Goal: Task Accomplishment & Management: Use online tool/utility

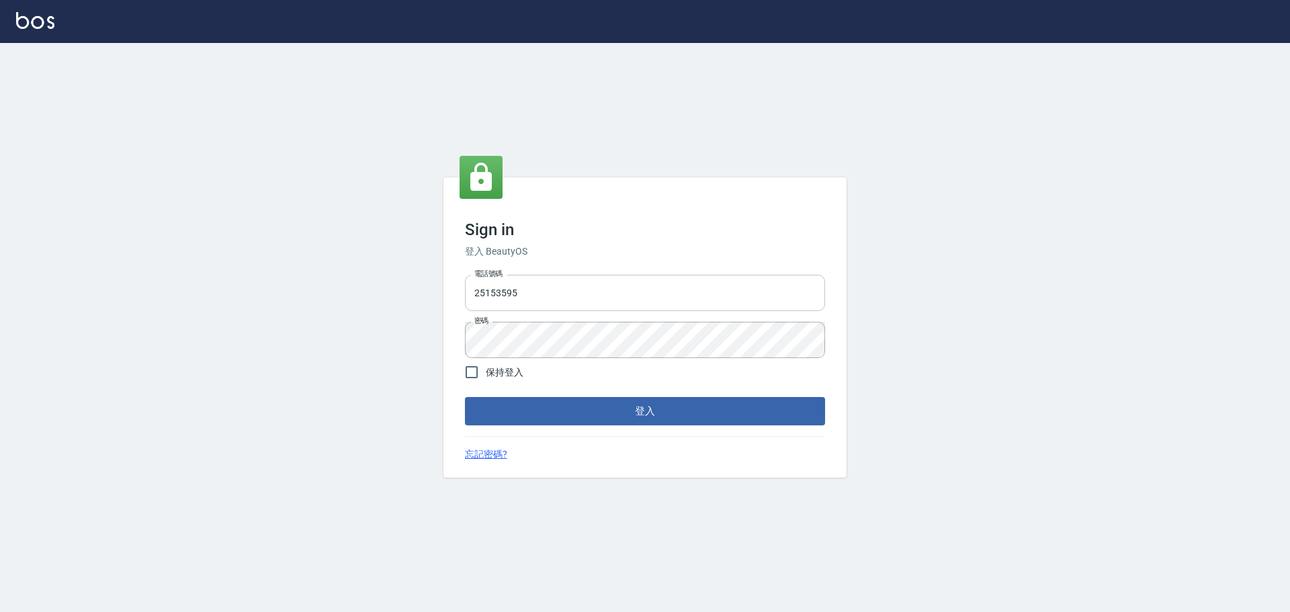
click at [539, 302] on input "25153595" at bounding box center [645, 293] width 360 height 36
type input "9990001234567"
click at [625, 402] on button "登入" at bounding box center [645, 411] width 360 height 28
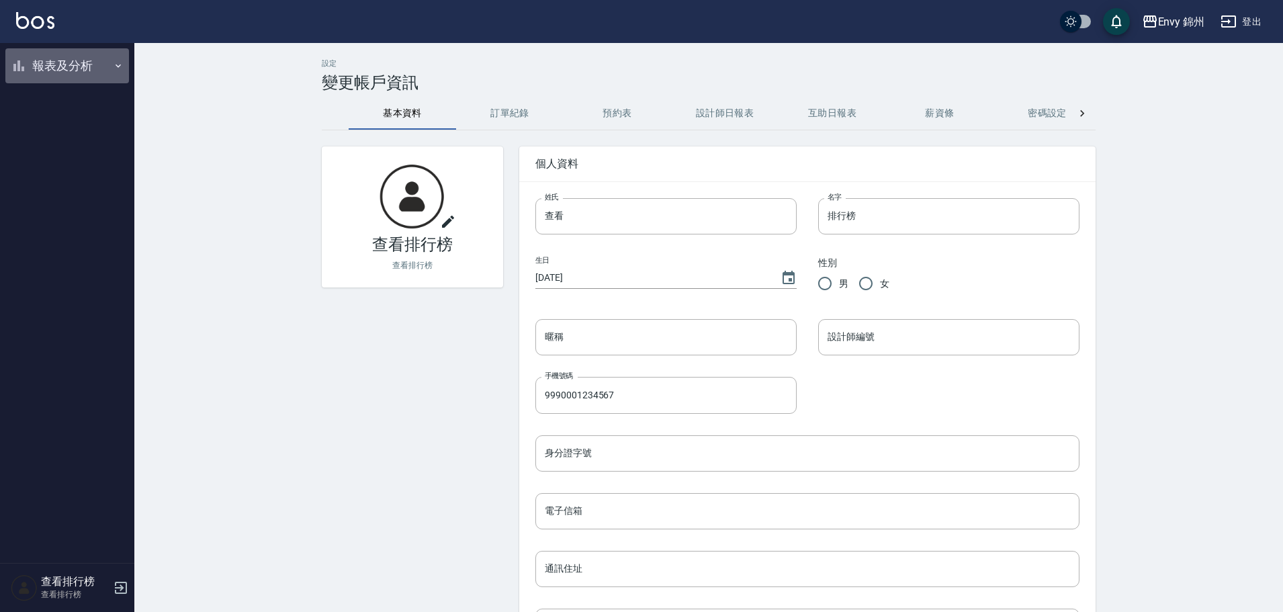
click at [18, 65] on icon "button" at bounding box center [18, 65] width 11 height 11
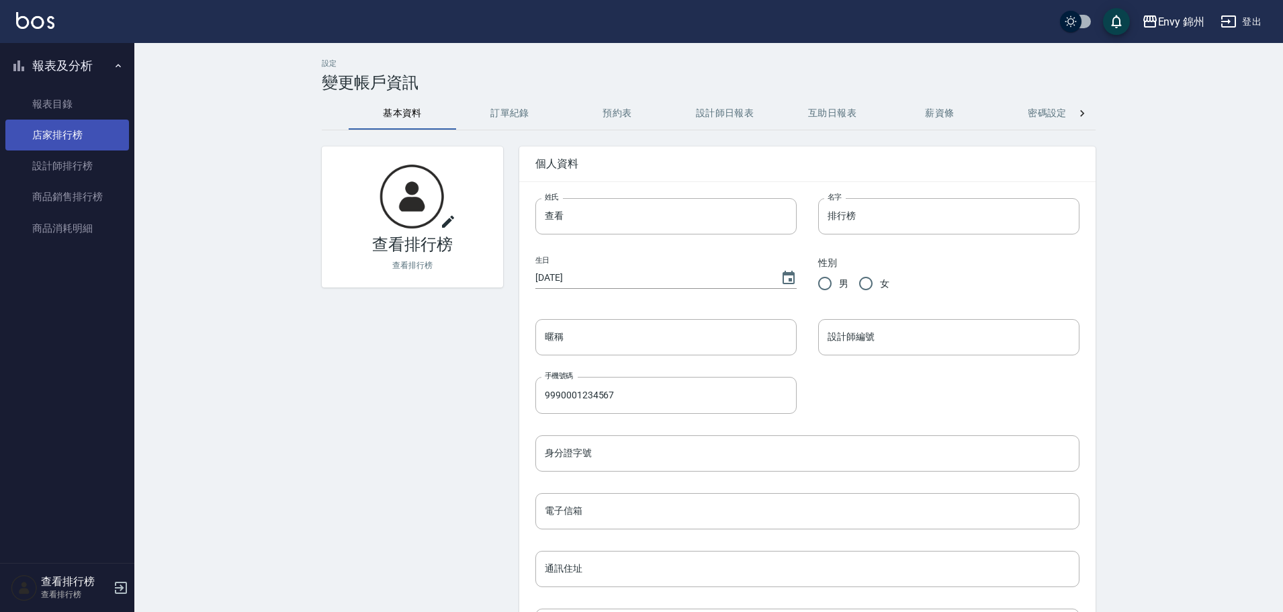
click at [69, 140] on link "店家排行榜" at bounding box center [67, 135] width 124 height 31
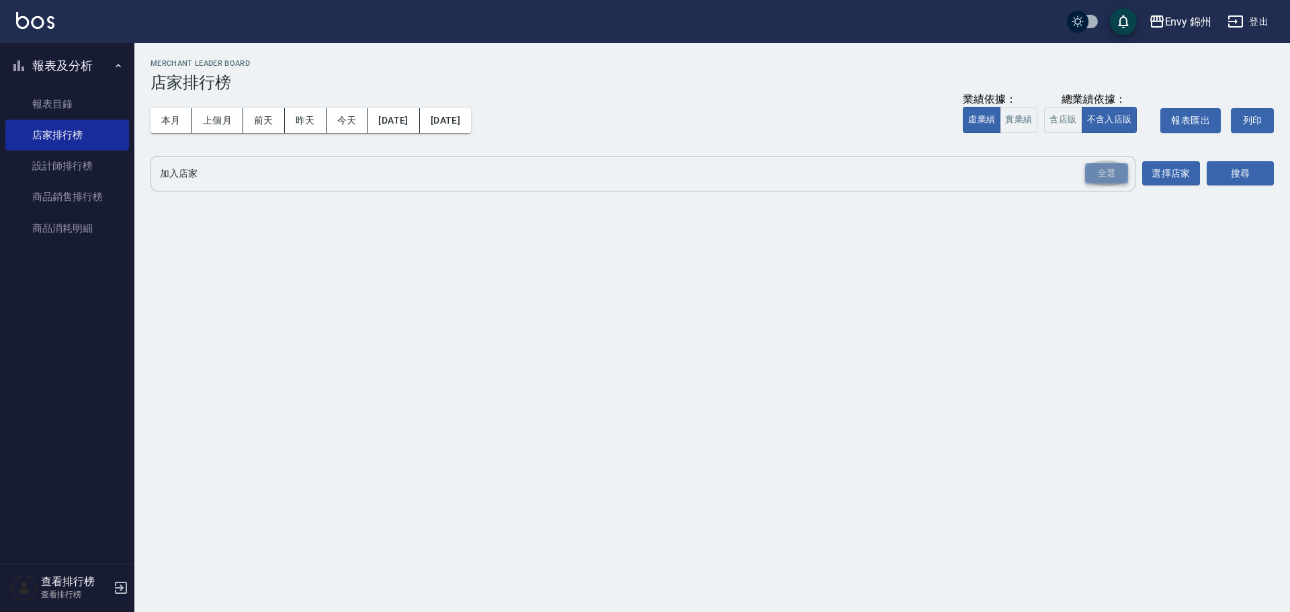
drag, startPoint x: 1093, startPoint y: 165, endPoint x: 1099, endPoint y: 169, distance: 7.7
click at [1093, 167] on div "全選" at bounding box center [1106, 173] width 43 height 21
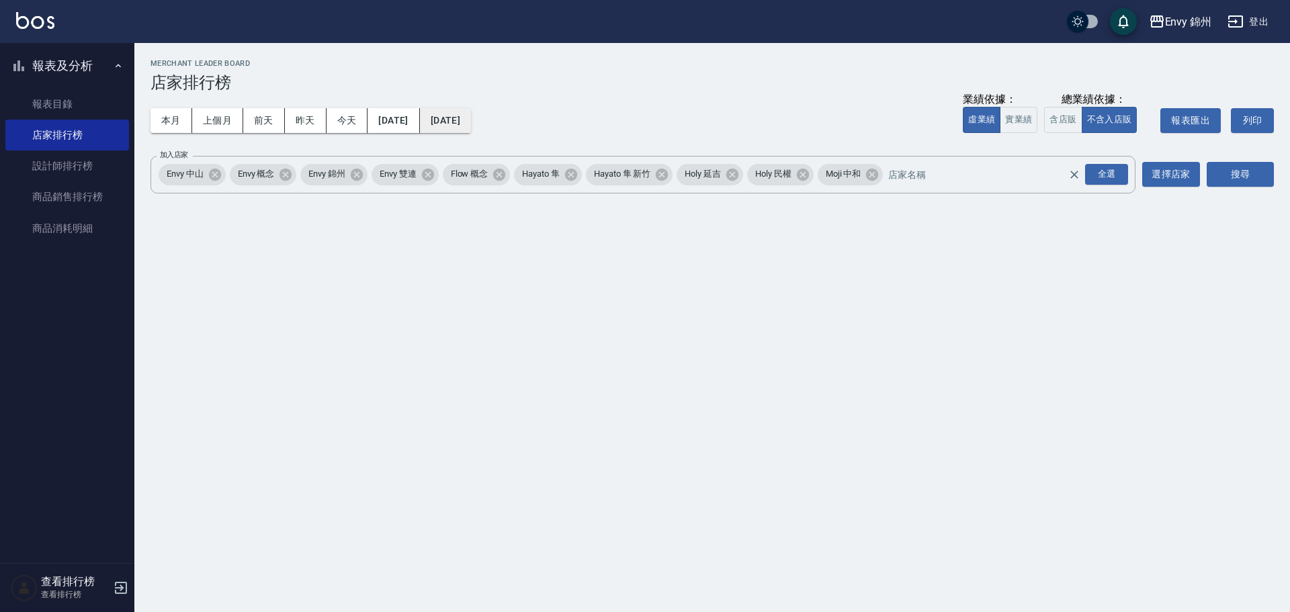
click at [471, 116] on button "[DATE]" at bounding box center [445, 120] width 51 height 25
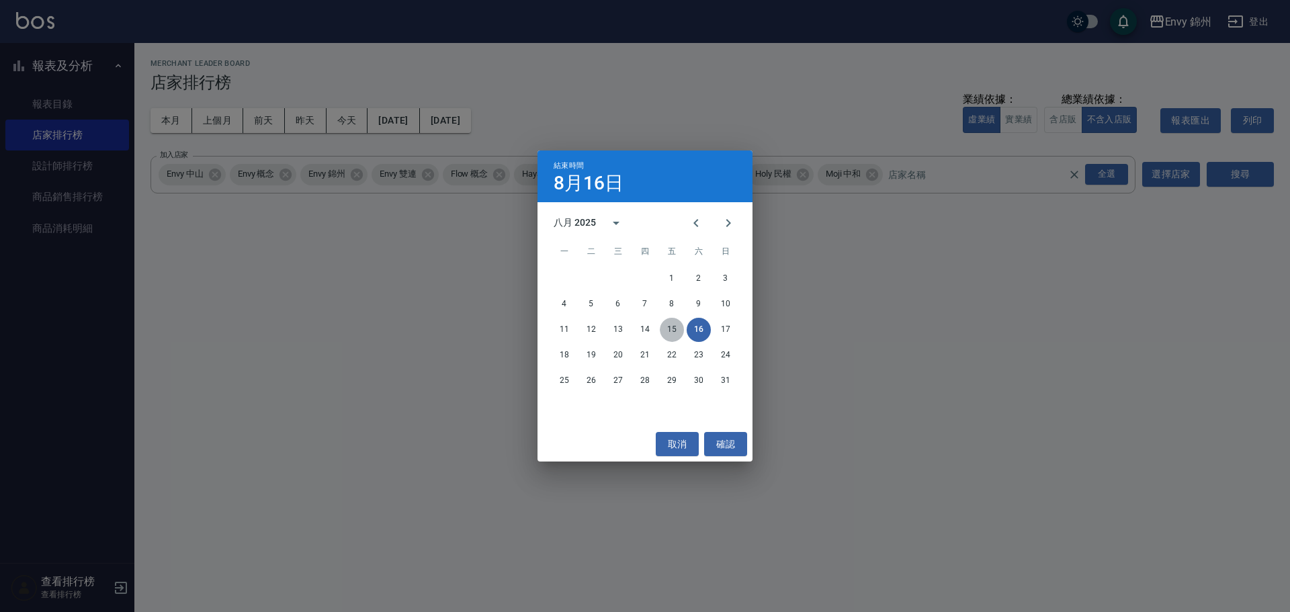
click at [671, 320] on button "15" at bounding box center [672, 330] width 24 height 24
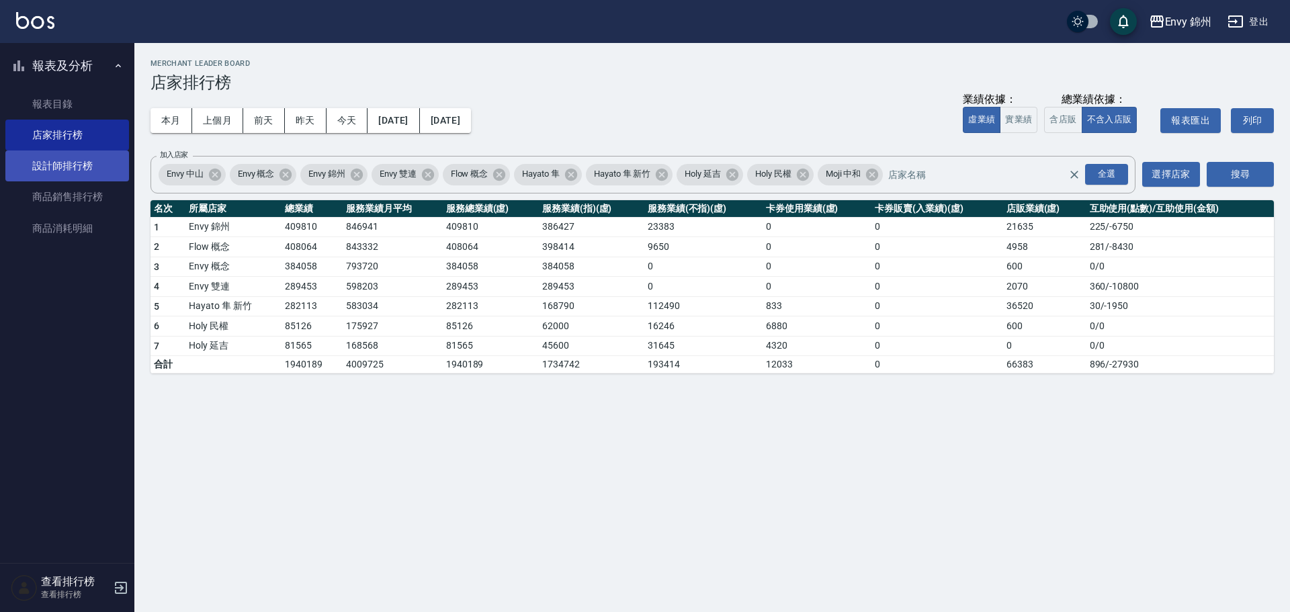
click at [51, 167] on link "設計師排行榜" at bounding box center [67, 165] width 124 height 31
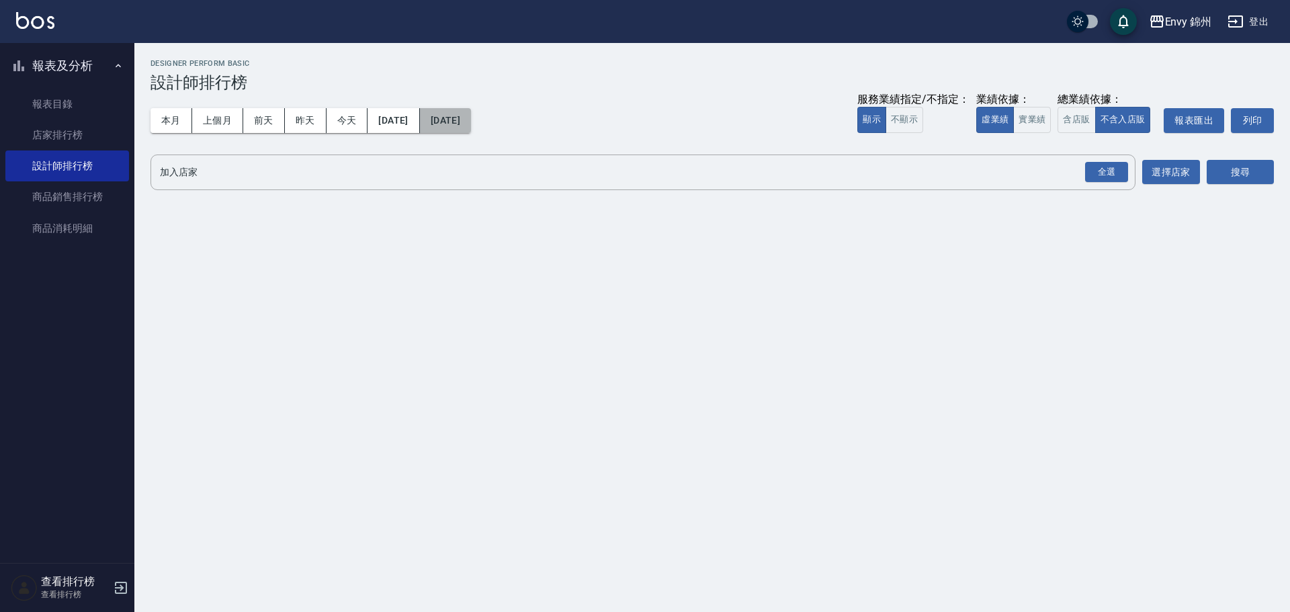
click at [471, 120] on button "[DATE]" at bounding box center [445, 120] width 51 height 25
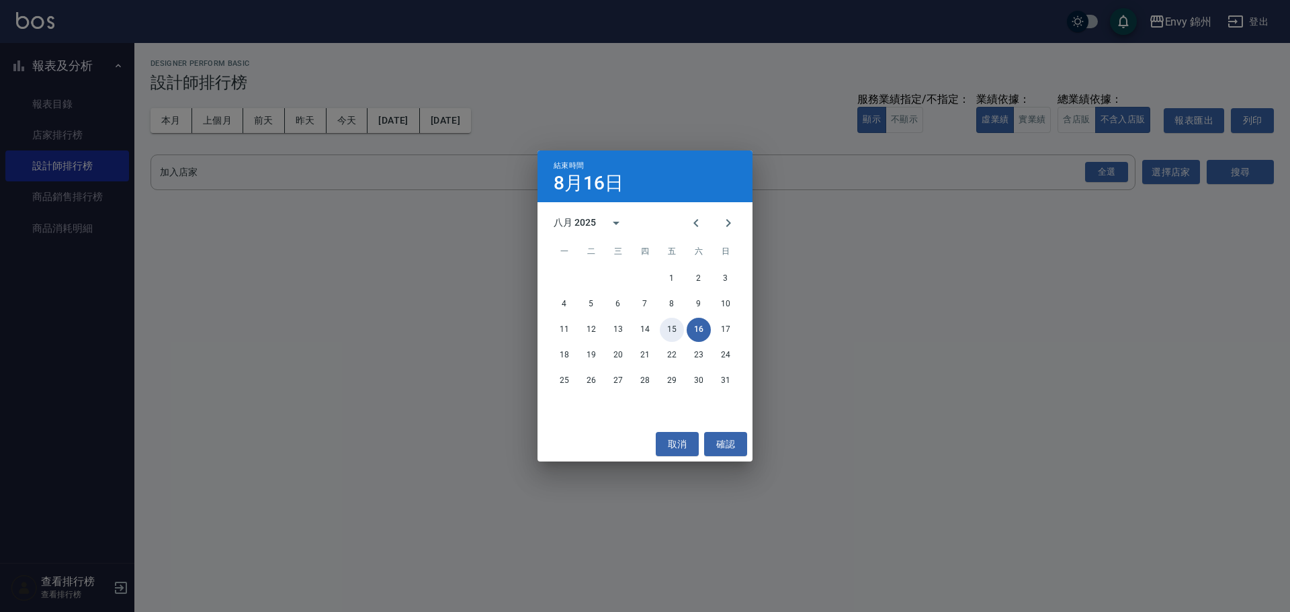
click at [668, 331] on button "15" at bounding box center [672, 330] width 24 height 24
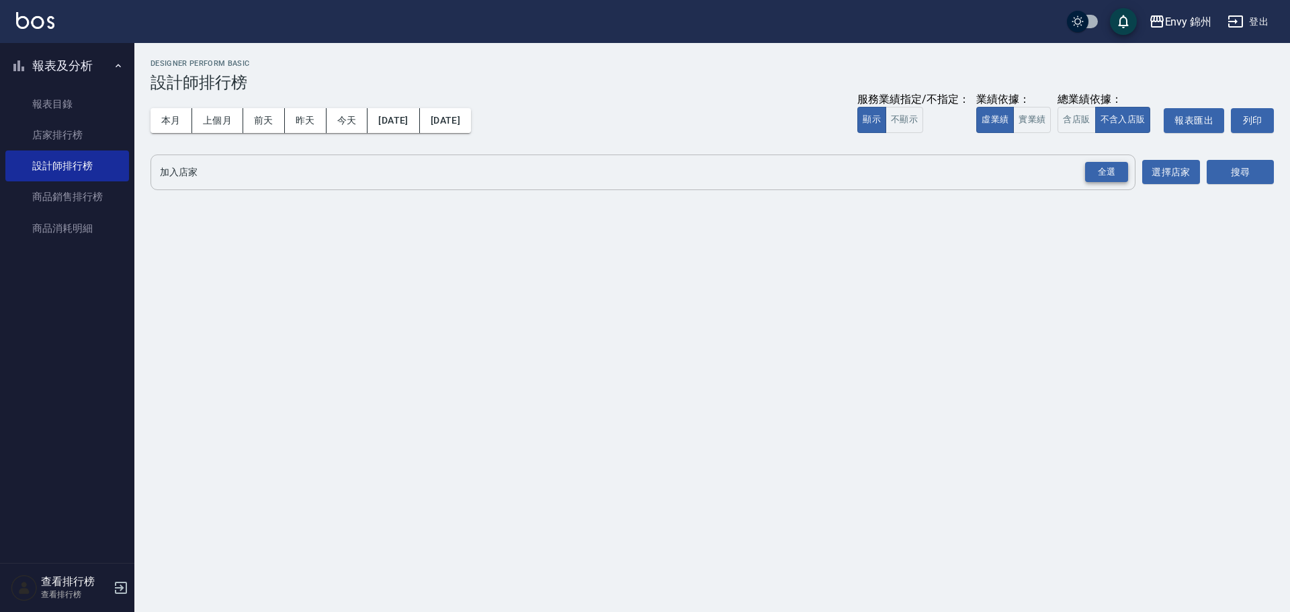
click at [1110, 162] on div "全選" at bounding box center [1106, 172] width 43 height 21
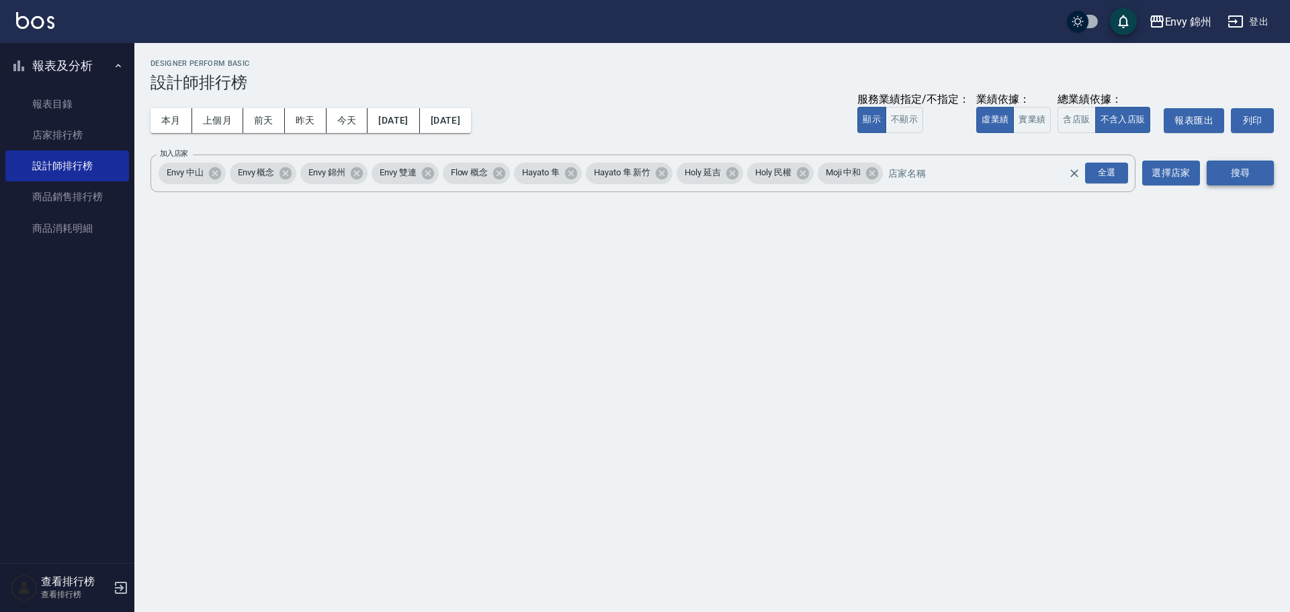
click at [1235, 177] on button "搜尋" at bounding box center [1239, 173] width 67 height 25
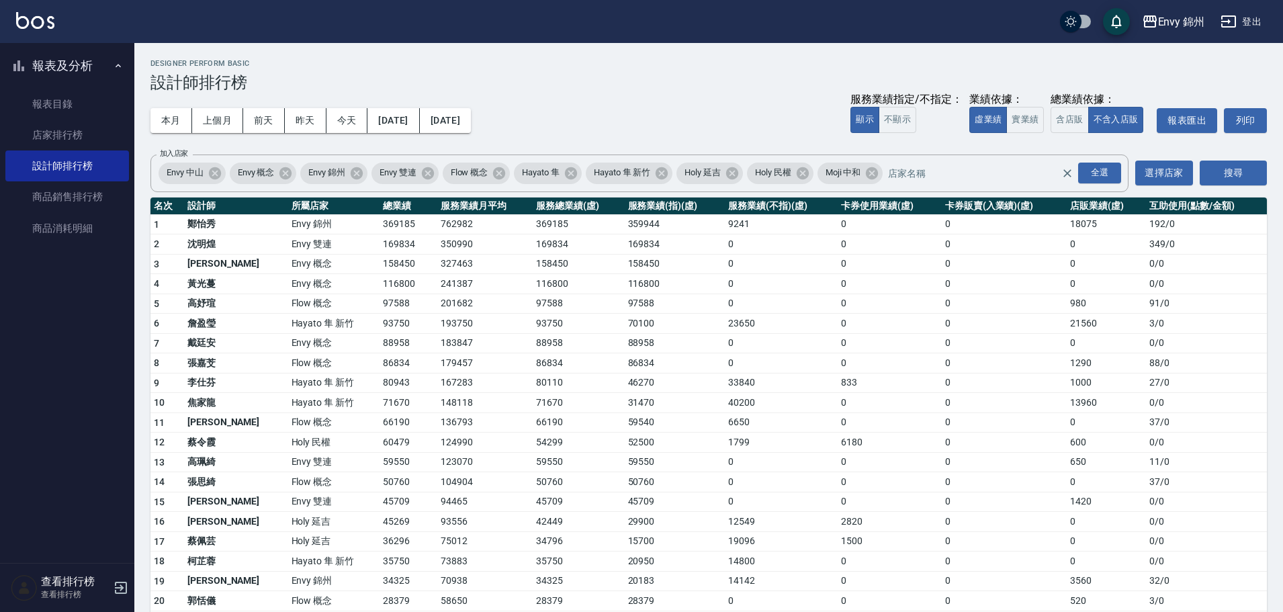
click at [533, 291] on td "116800" at bounding box center [578, 284] width 91 height 20
click at [1034, 124] on button "實業績" at bounding box center [1025, 120] width 38 height 26
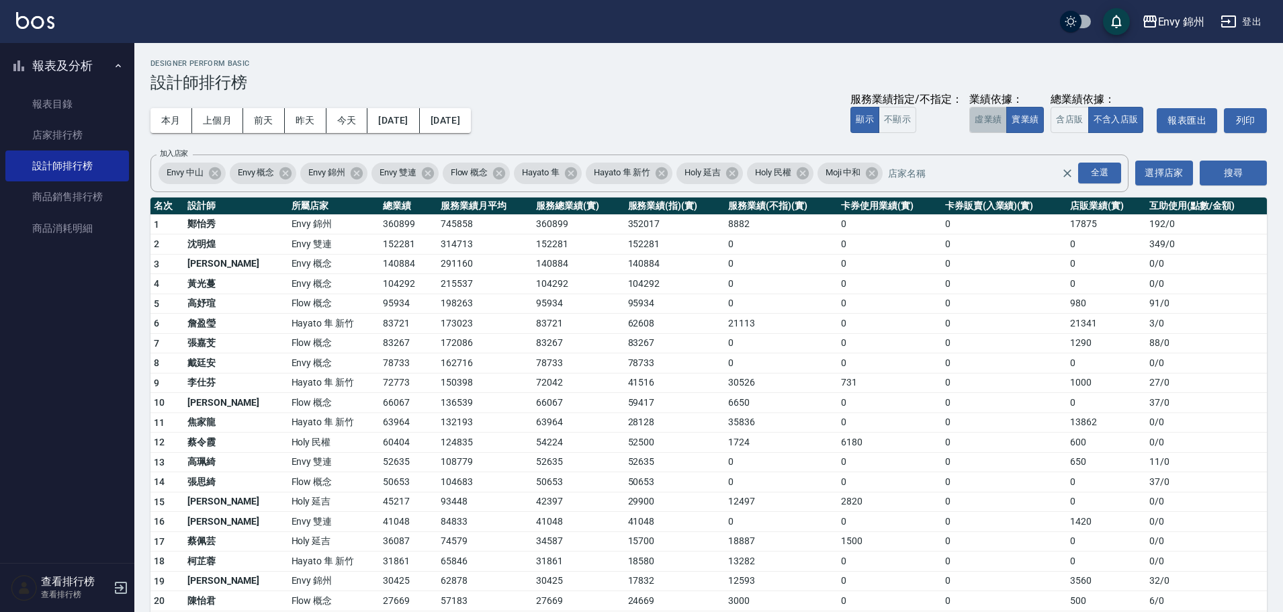
click at [987, 126] on button "虛業績" at bounding box center [988, 120] width 38 height 26
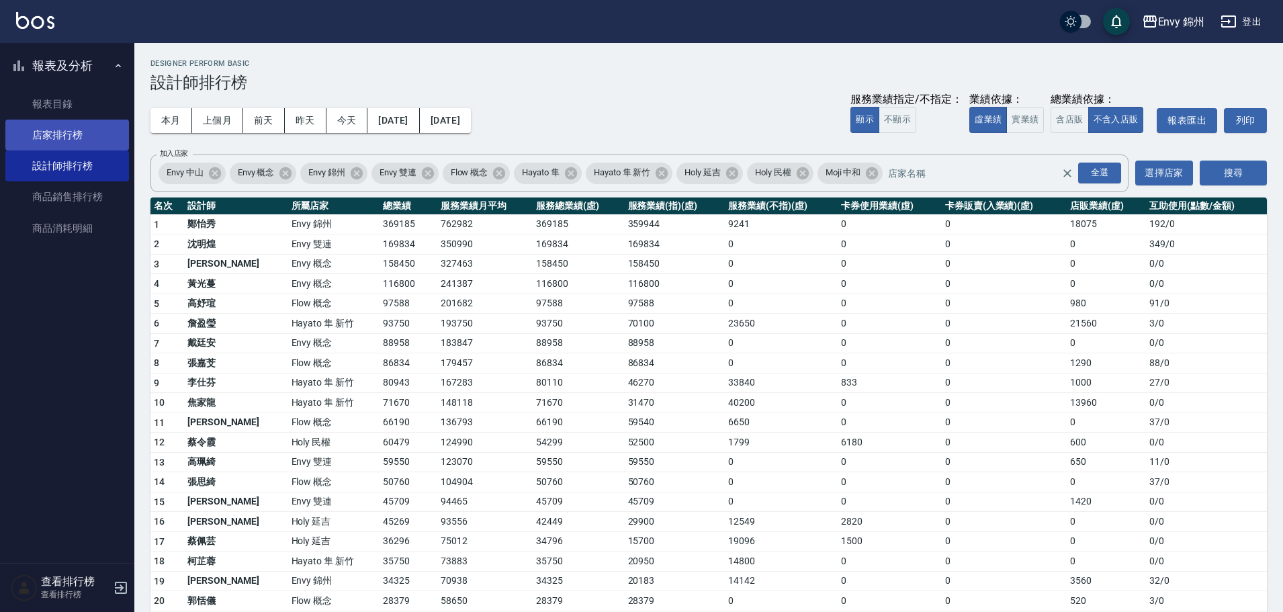
click at [70, 137] on link "店家排行榜" at bounding box center [67, 135] width 124 height 31
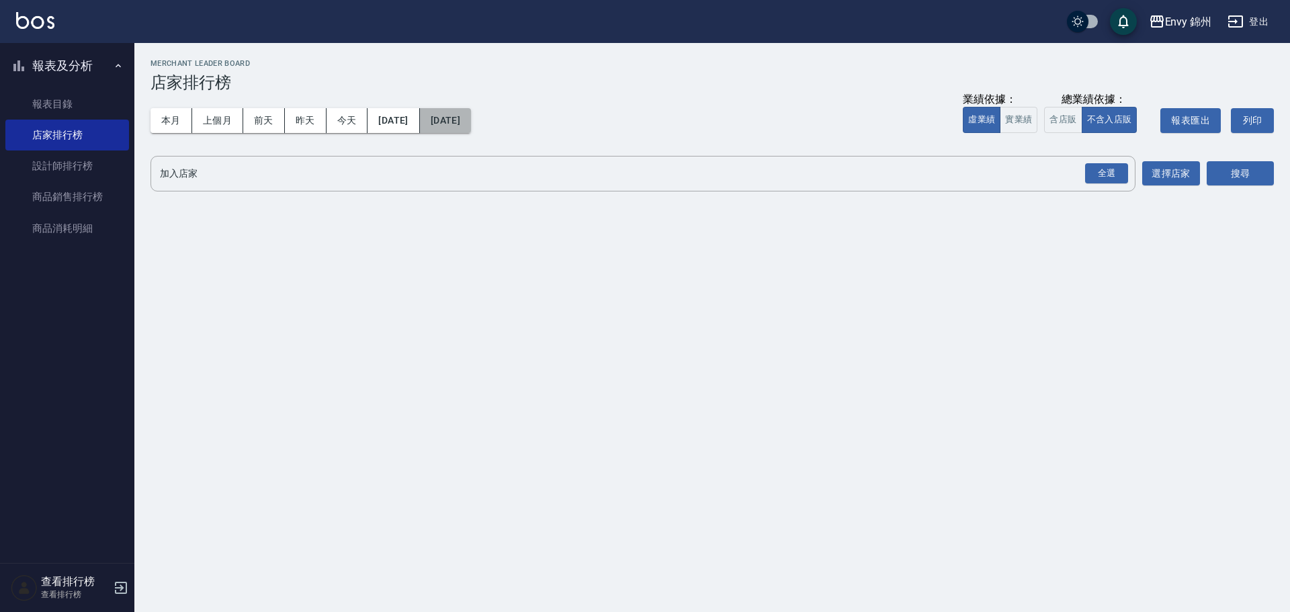
click at [471, 126] on button "[DATE]" at bounding box center [445, 120] width 51 height 25
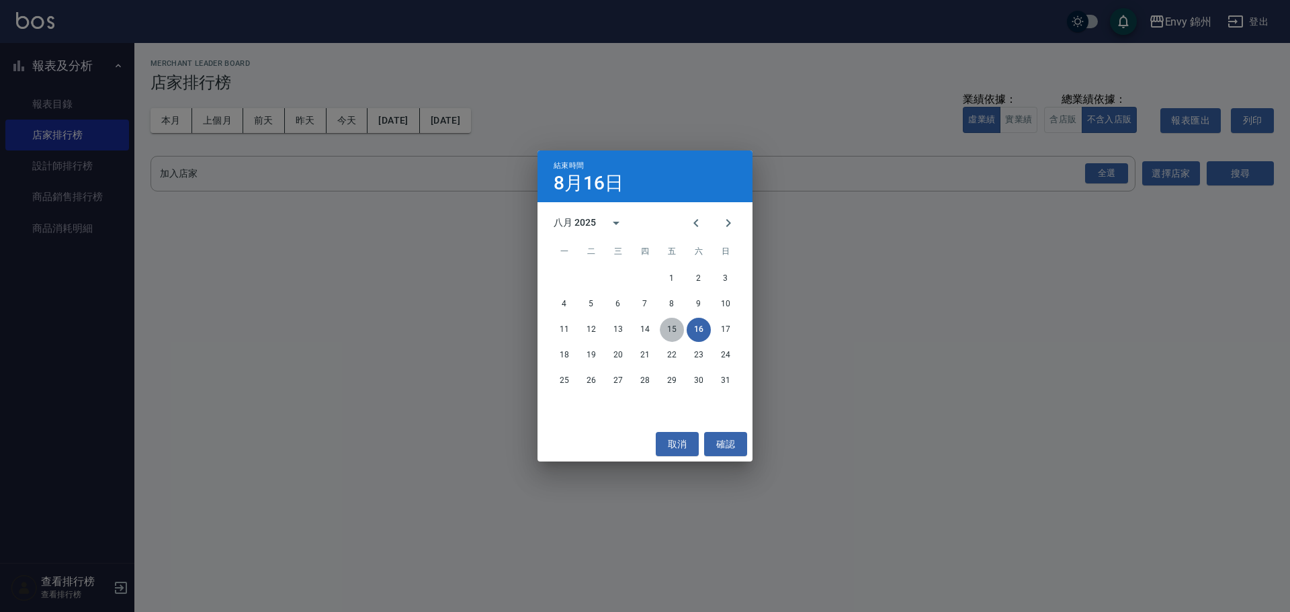
click at [668, 329] on button "15" at bounding box center [672, 330] width 24 height 24
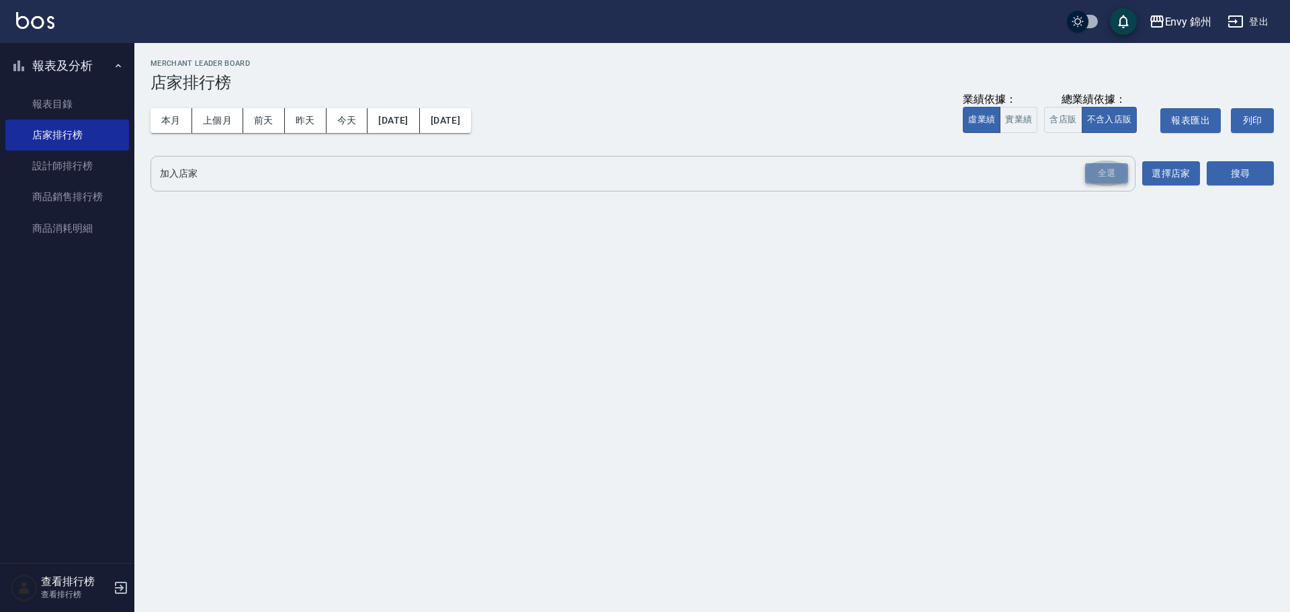
click at [1090, 176] on div "全選" at bounding box center [1106, 173] width 43 height 21
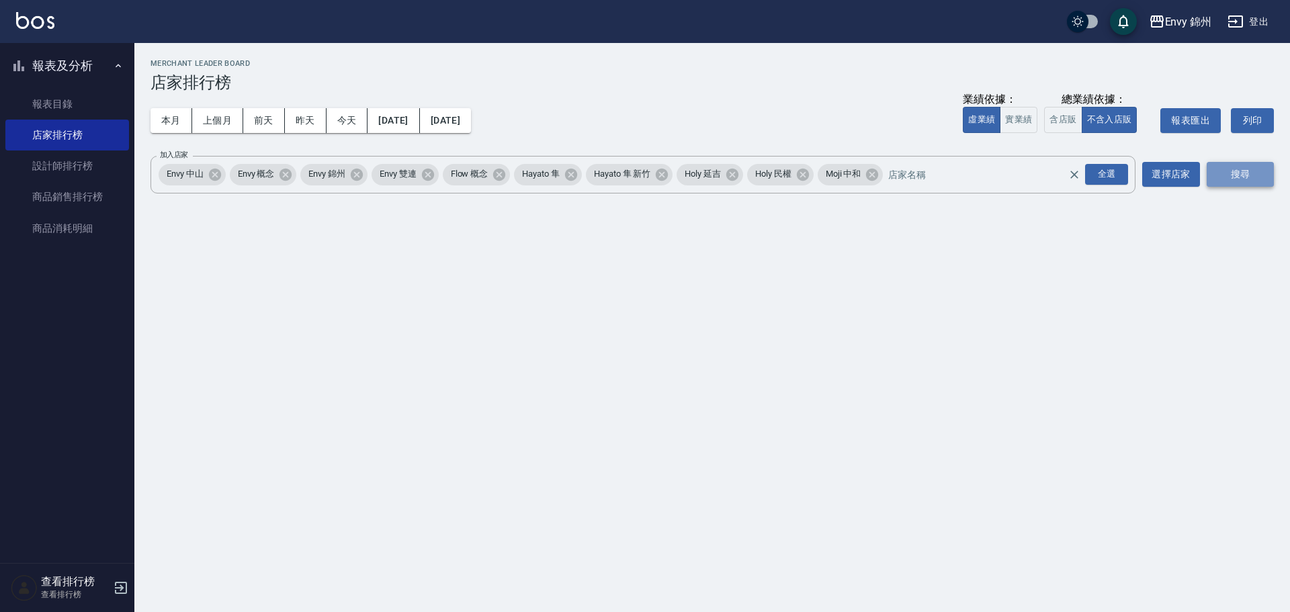
click at [1218, 176] on button "搜尋" at bounding box center [1239, 174] width 67 height 25
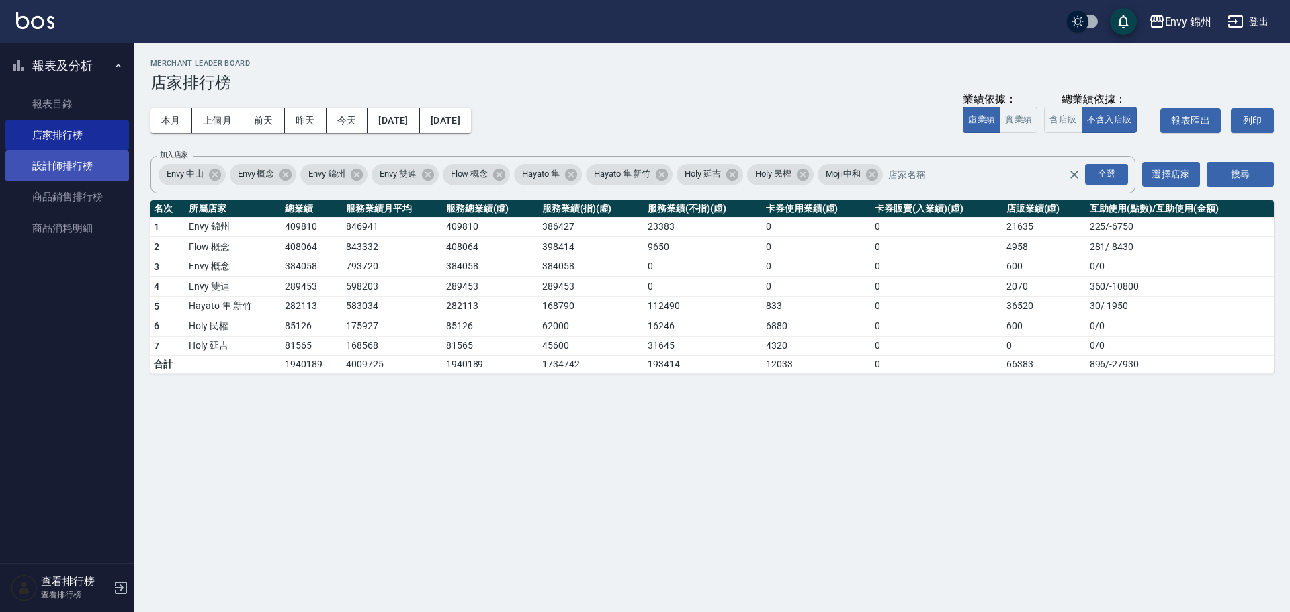
drag, startPoint x: 79, startPoint y: 177, endPoint x: 86, endPoint y: 180, distance: 7.5
click at [79, 177] on link "設計師排行榜" at bounding box center [67, 165] width 124 height 31
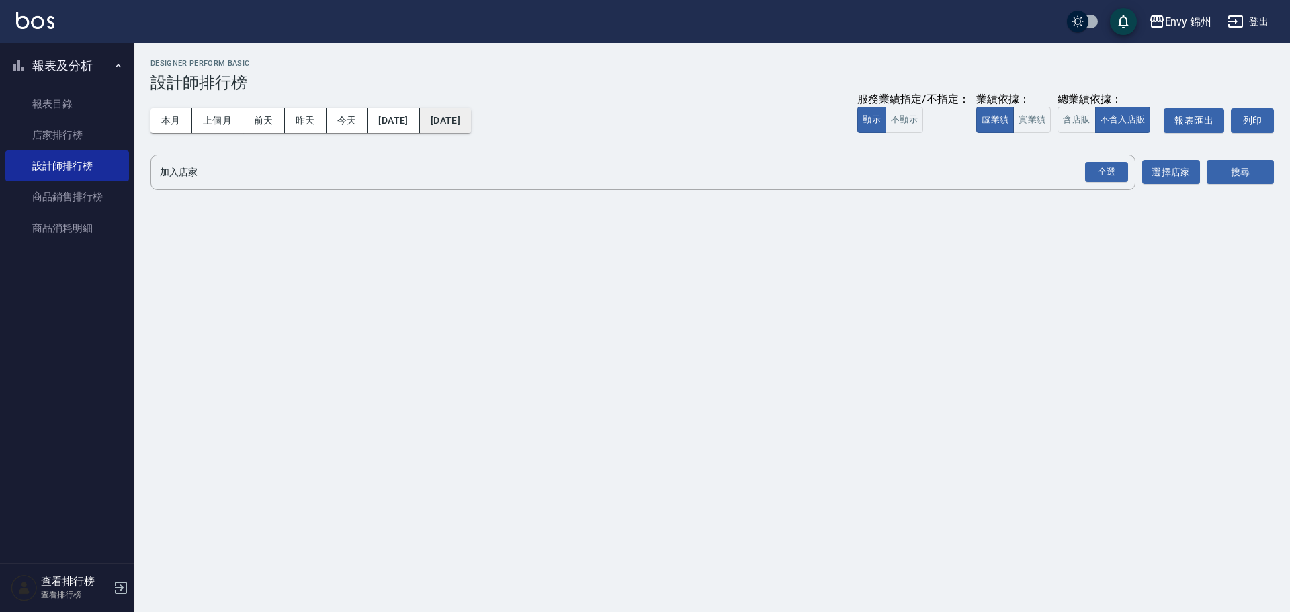
click at [471, 118] on button "[DATE]" at bounding box center [445, 120] width 51 height 25
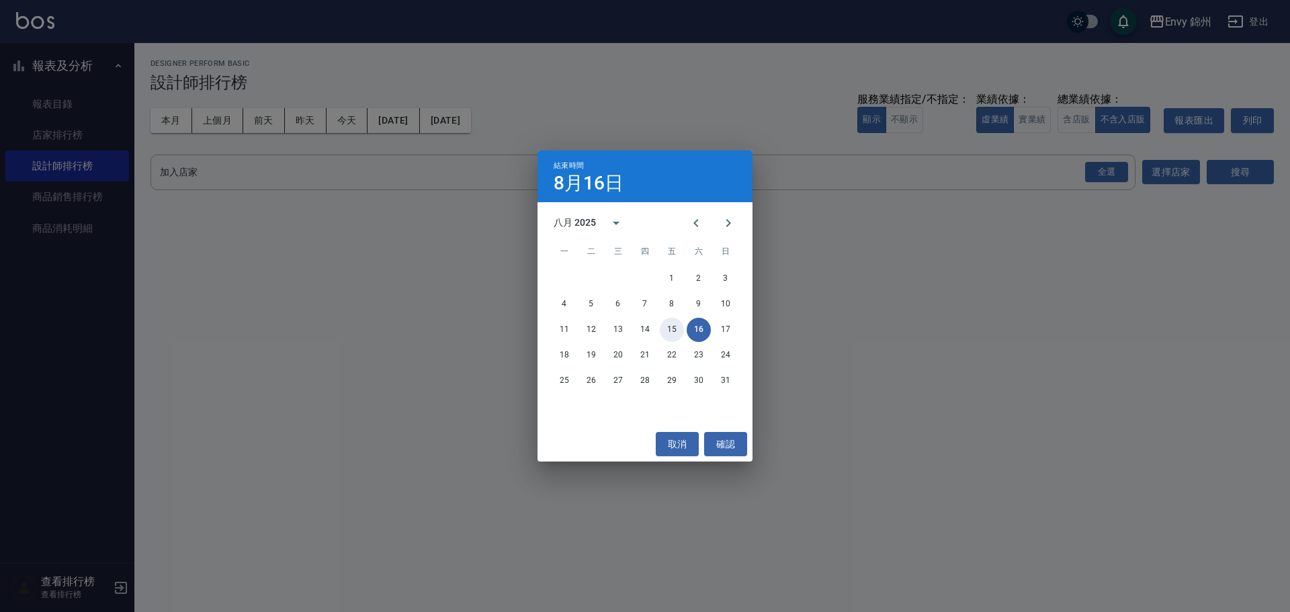
drag, startPoint x: 668, startPoint y: 330, endPoint x: 795, endPoint y: 285, distance: 134.5
click at [669, 328] on button "15" at bounding box center [672, 330] width 24 height 24
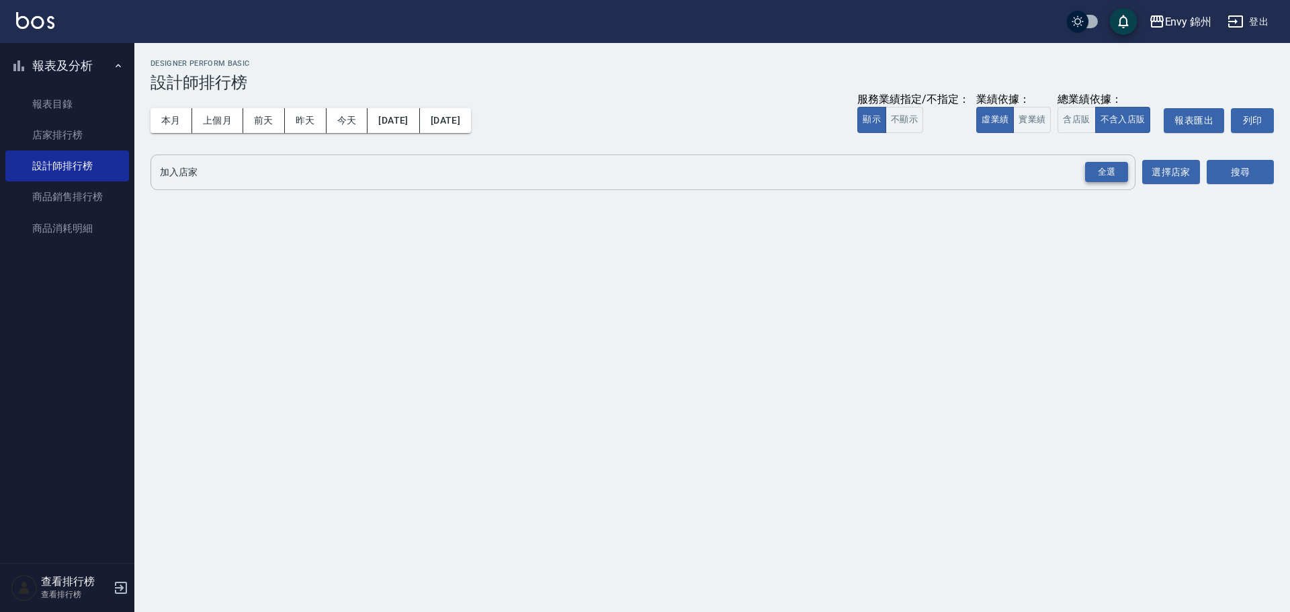
click at [1107, 169] on div "全選" at bounding box center [1106, 172] width 43 height 21
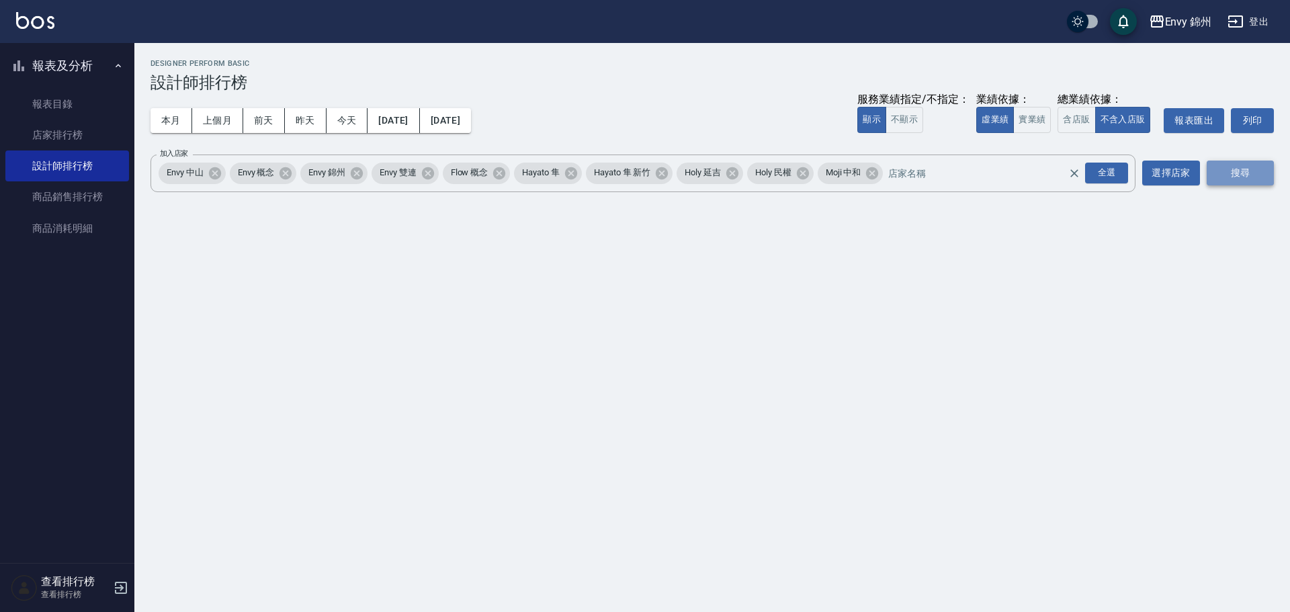
click at [1255, 179] on button "搜尋" at bounding box center [1239, 173] width 67 height 25
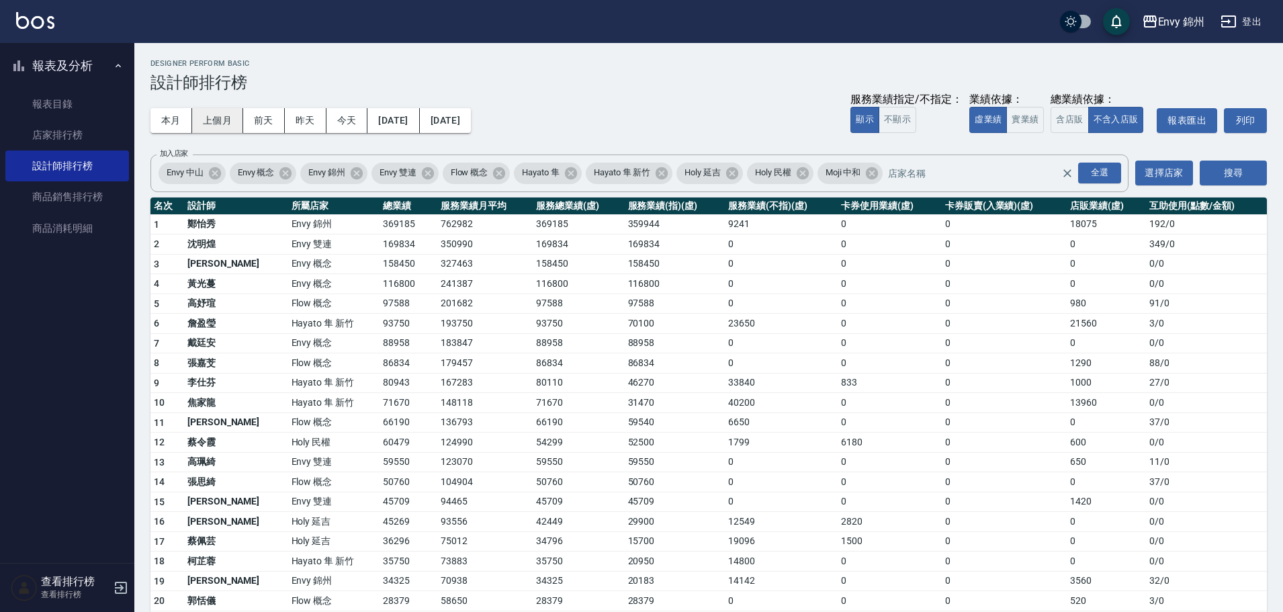
click at [207, 117] on button "上個月" at bounding box center [217, 120] width 51 height 25
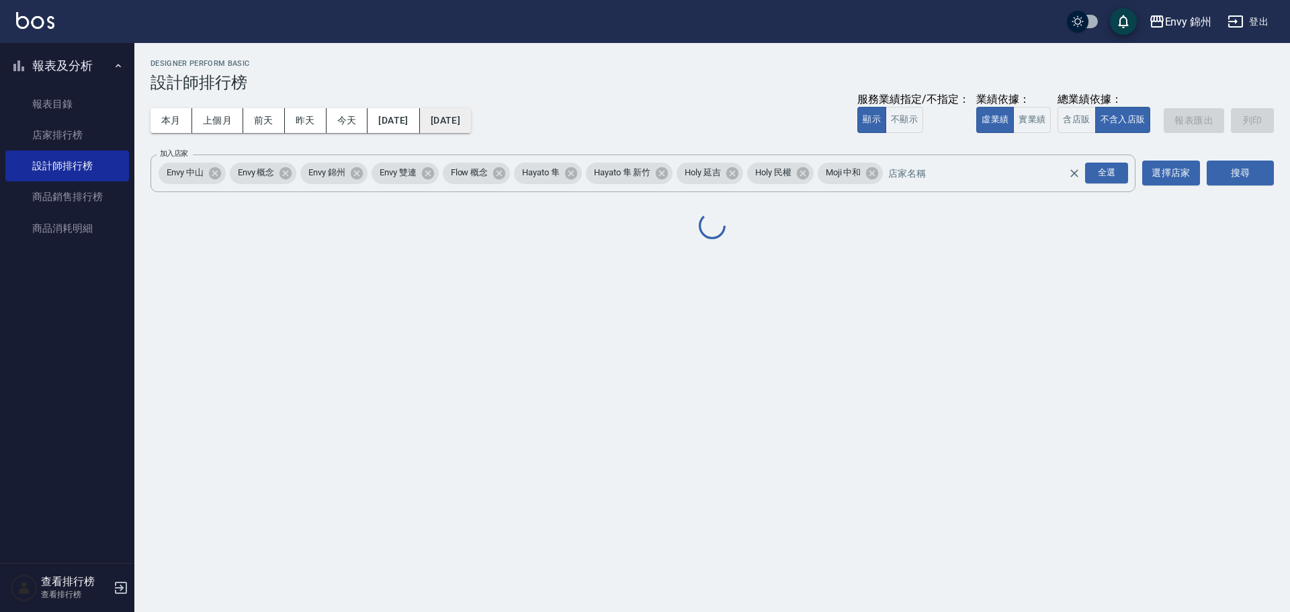
drag, startPoint x: 502, startPoint y: 134, endPoint x: 491, endPoint y: 125, distance: 14.3
click at [501, 134] on div "本月 上個月 [DATE] [DATE] [DATE] [DATE] [DATE] 服務業績指定/不指定： 顯示 不顯示 業績依據： 虛業績 實業績 總業績依…" at bounding box center [711, 120] width 1123 height 57
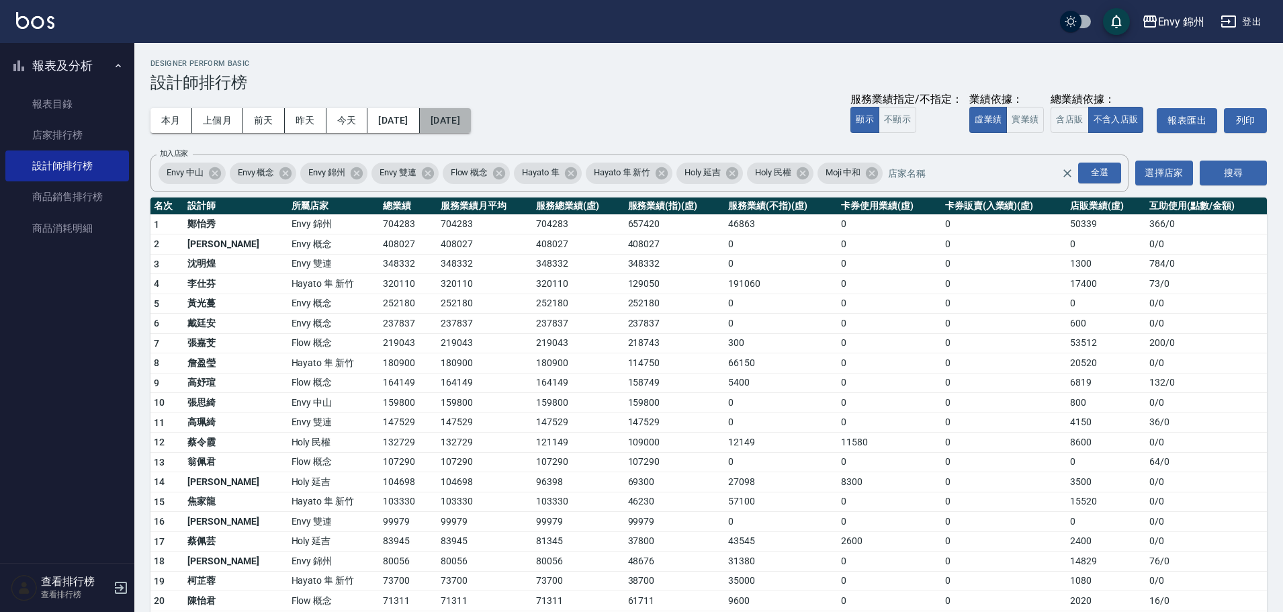
click at [468, 120] on button "[DATE]" at bounding box center [445, 120] width 51 height 25
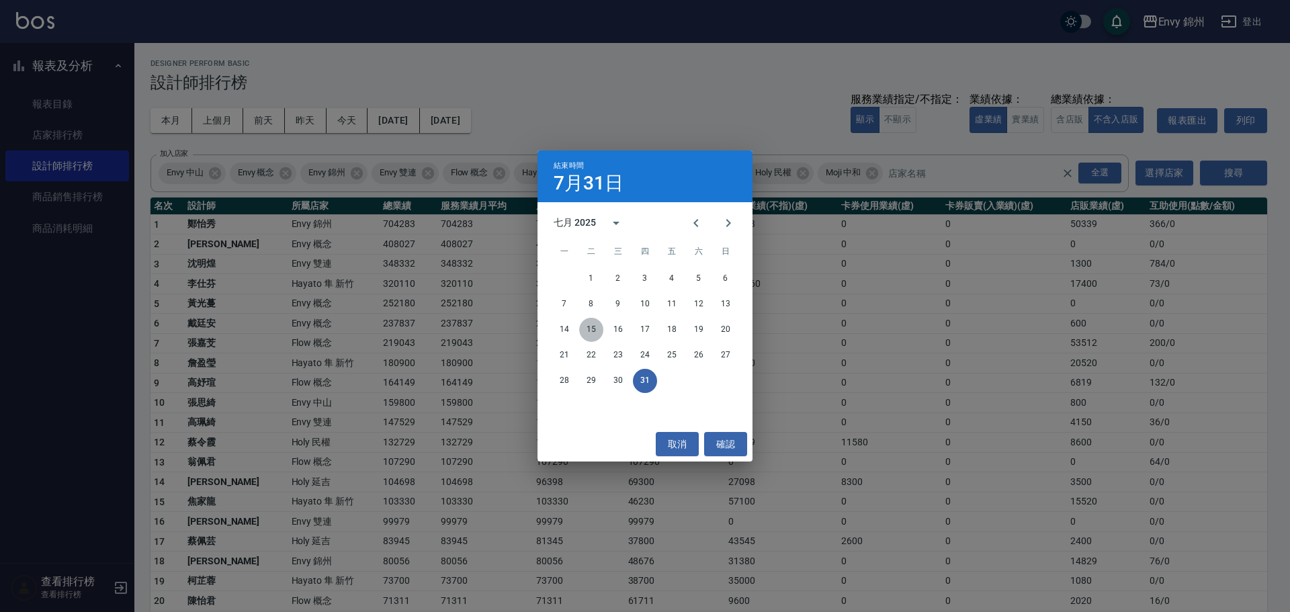
click at [584, 322] on button "15" at bounding box center [591, 330] width 24 height 24
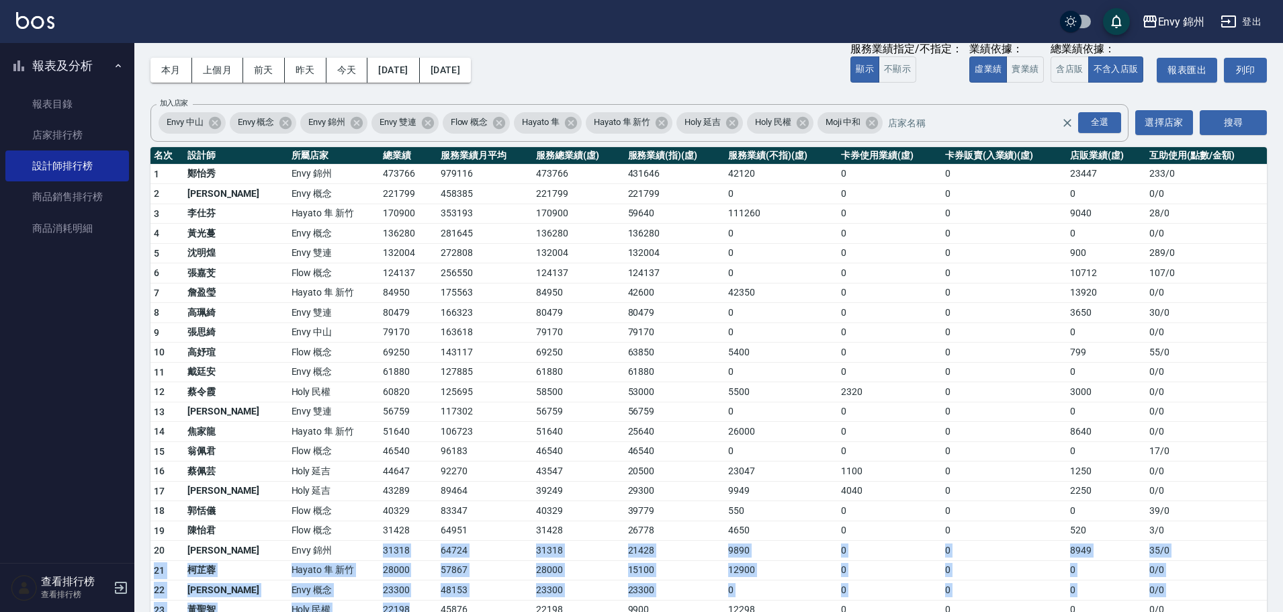
scroll to position [83, 0]
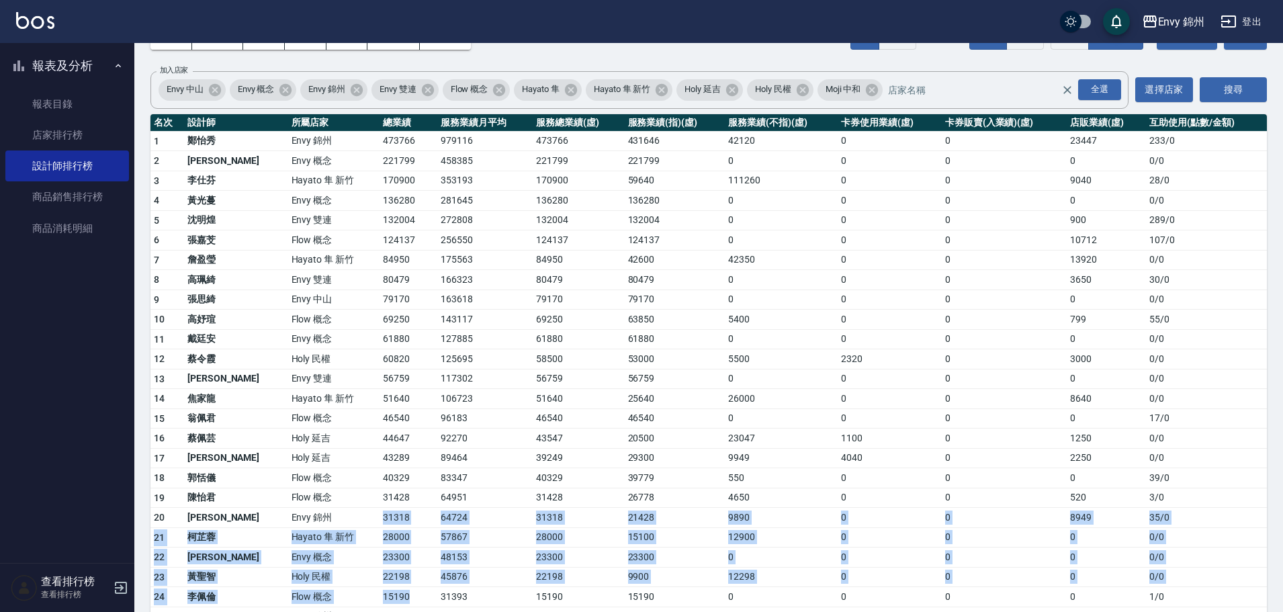
drag, startPoint x: 328, startPoint y: 597, endPoint x: 370, endPoint y: 603, distance: 42.0
click at [370, 603] on tbody "1 [PERSON_NAME] 錦州 473766 979116 473766 431646 42120 0 0 23447 233 / 0 2 王文嘉 En…" at bounding box center [708, 437] width 1116 height 612
click at [445, 534] on td "57867" at bounding box center [484, 537] width 95 height 20
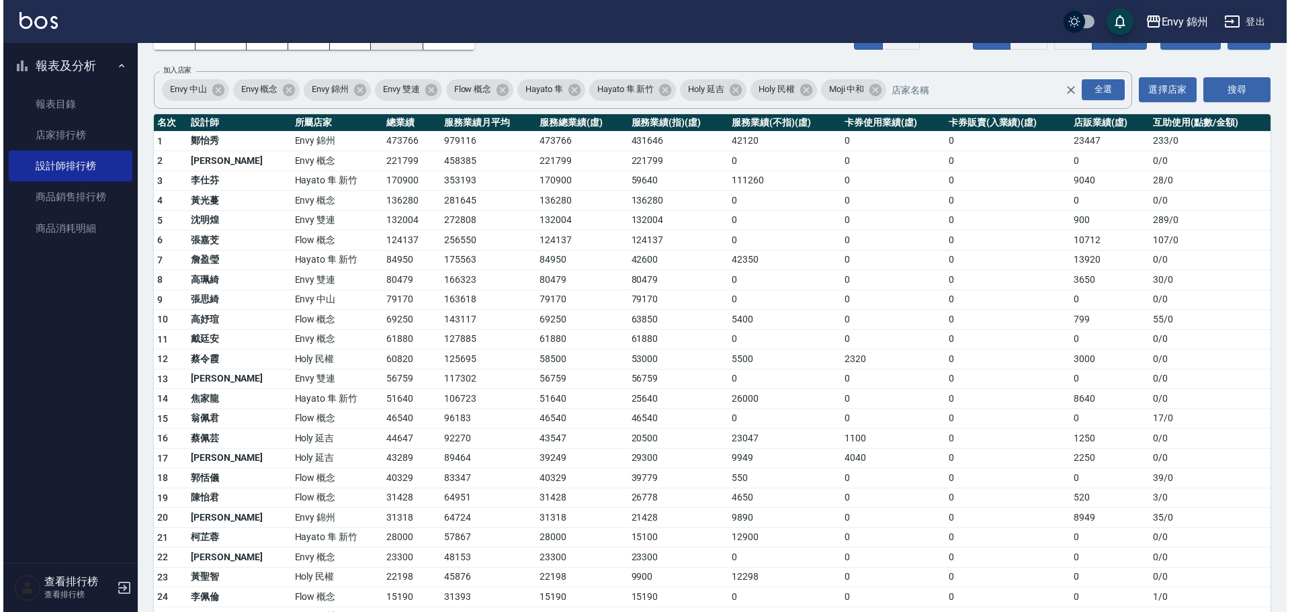
scroll to position [0, 0]
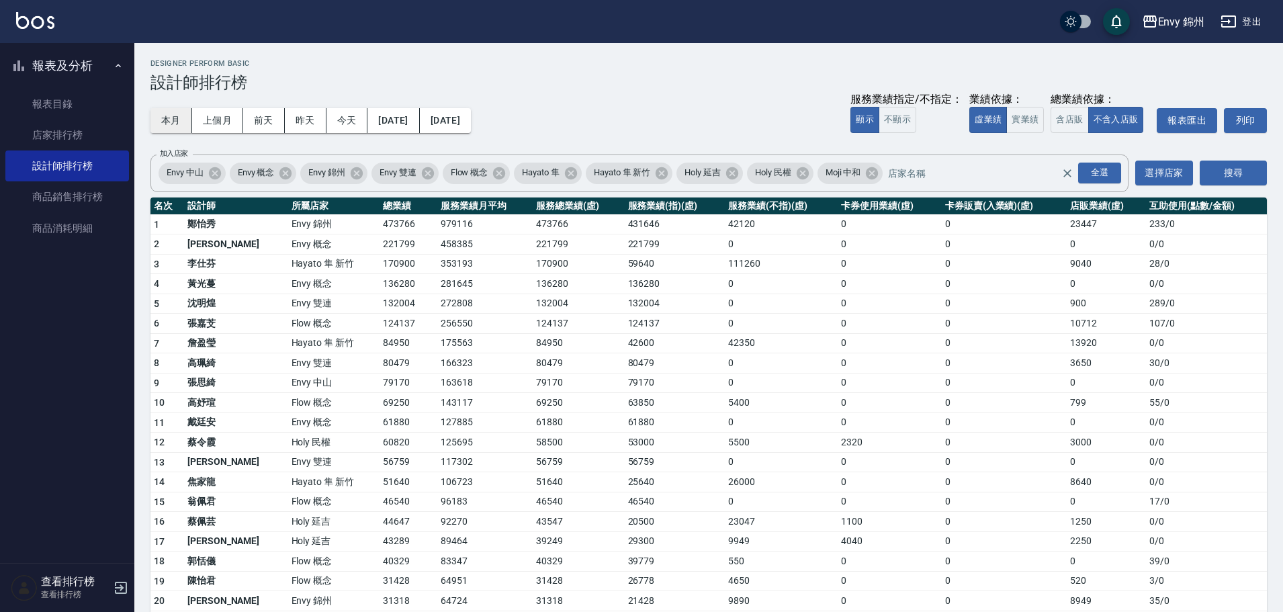
click at [165, 121] on button "本月" at bounding box center [171, 120] width 42 height 25
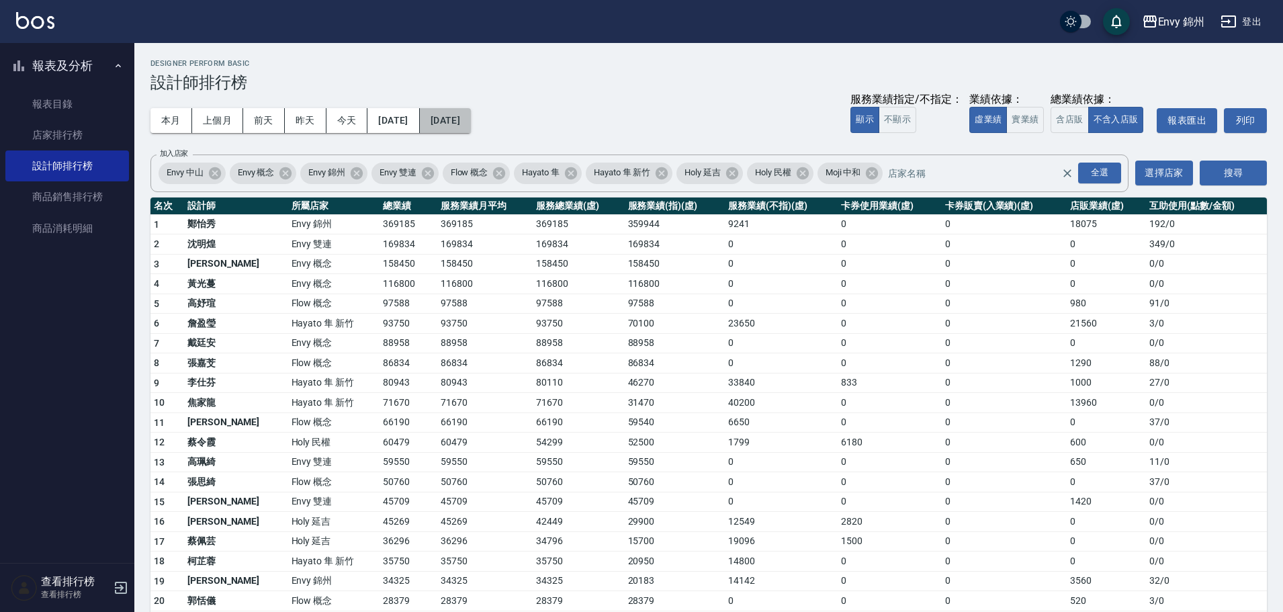
click at [471, 114] on button "[DATE]" at bounding box center [445, 120] width 51 height 25
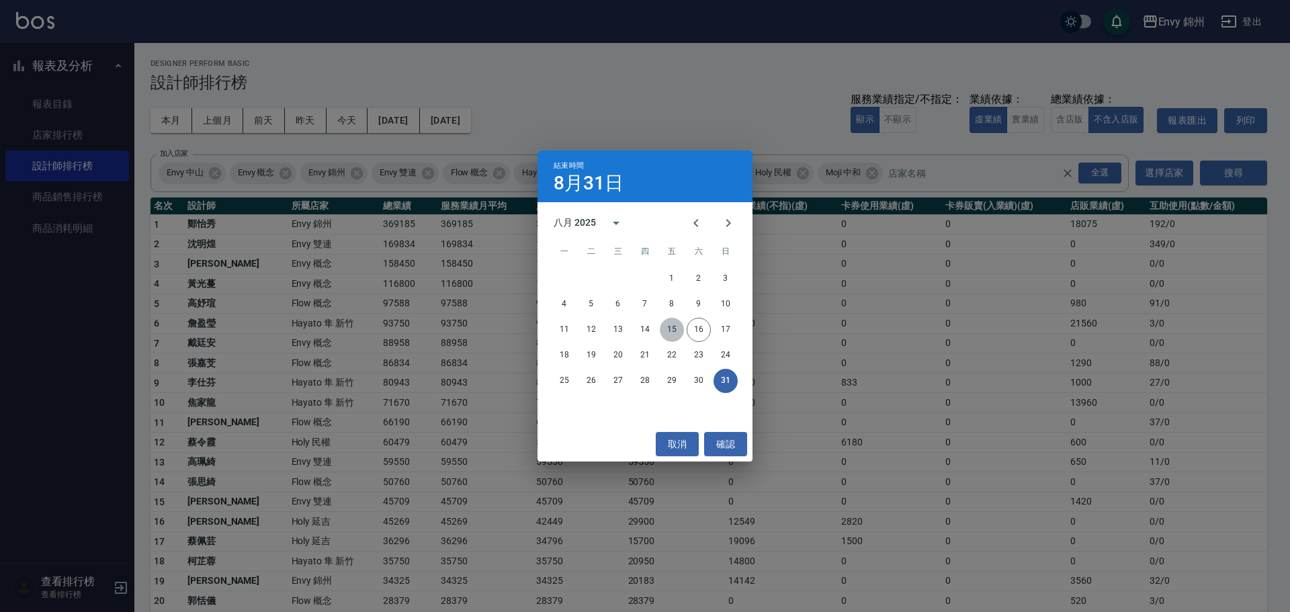
click at [677, 322] on button "15" at bounding box center [672, 330] width 24 height 24
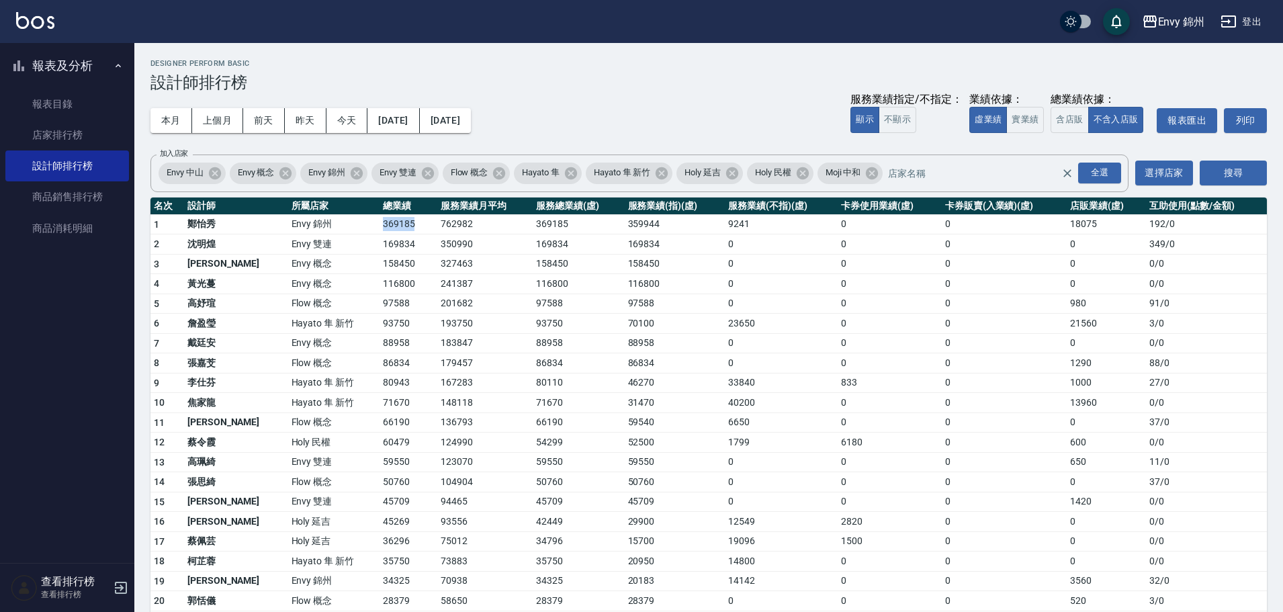
click at [375, 227] on tr "1 [PERSON_NAME][GEOGRAPHIC_DATA] 762982 369185 359944 9241 0 0 18075 192 / 0" at bounding box center [708, 224] width 1116 height 20
click at [10, 403] on nav "報表及分析 報表目錄 店家排行榜 設計師排行榜 商品銷售排行榜 商品消耗明細" at bounding box center [67, 303] width 134 height 520
click at [1255, 20] on button "登出" at bounding box center [1241, 21] width 52 height 25
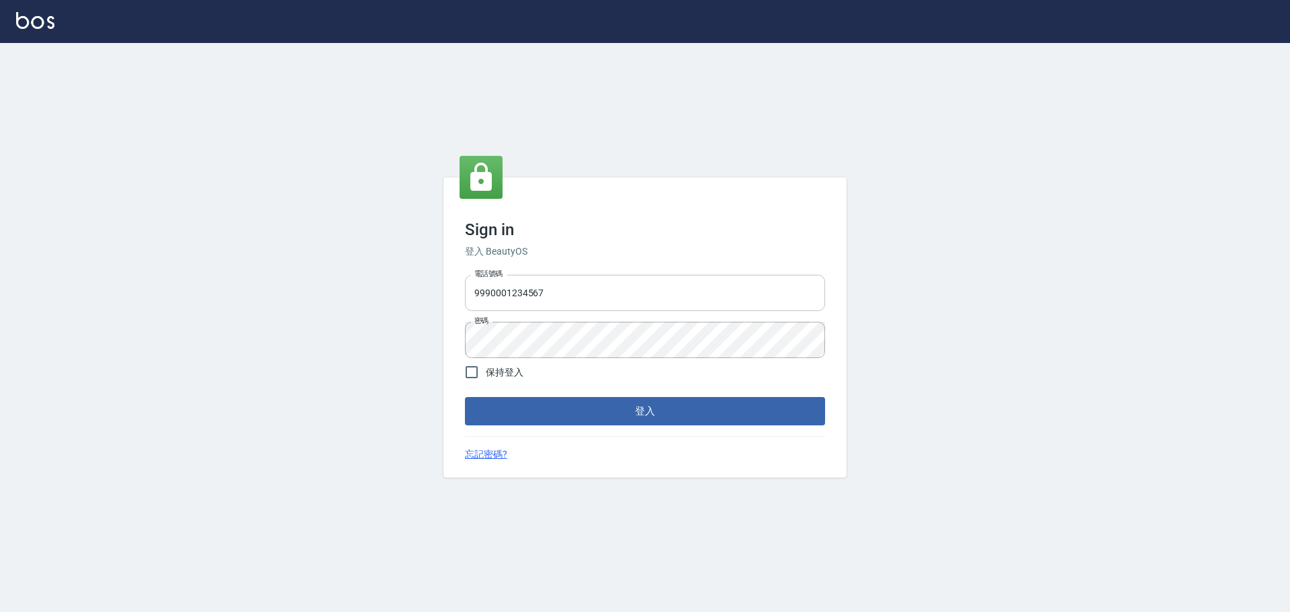
click at [627, 304] on input "9990001234567" at bounding box center [645, 293] width 360 height 36
type input "25153595"
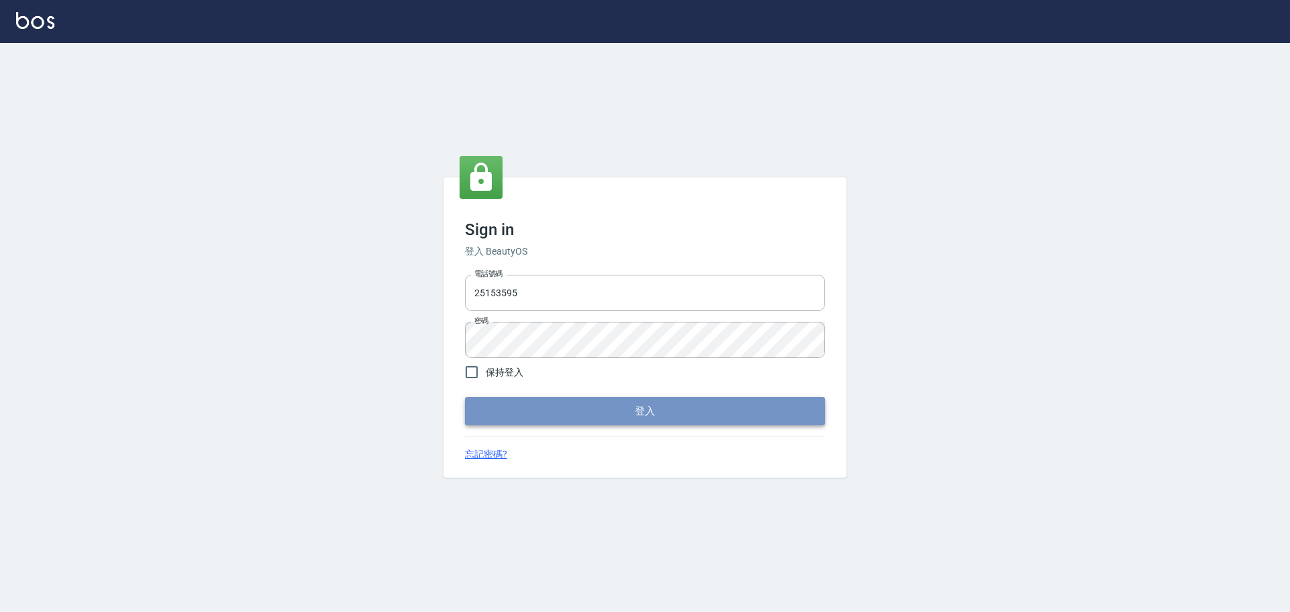
click at [641, 409] on button "登入" at bounding box center [645, 411] width 360 height 28
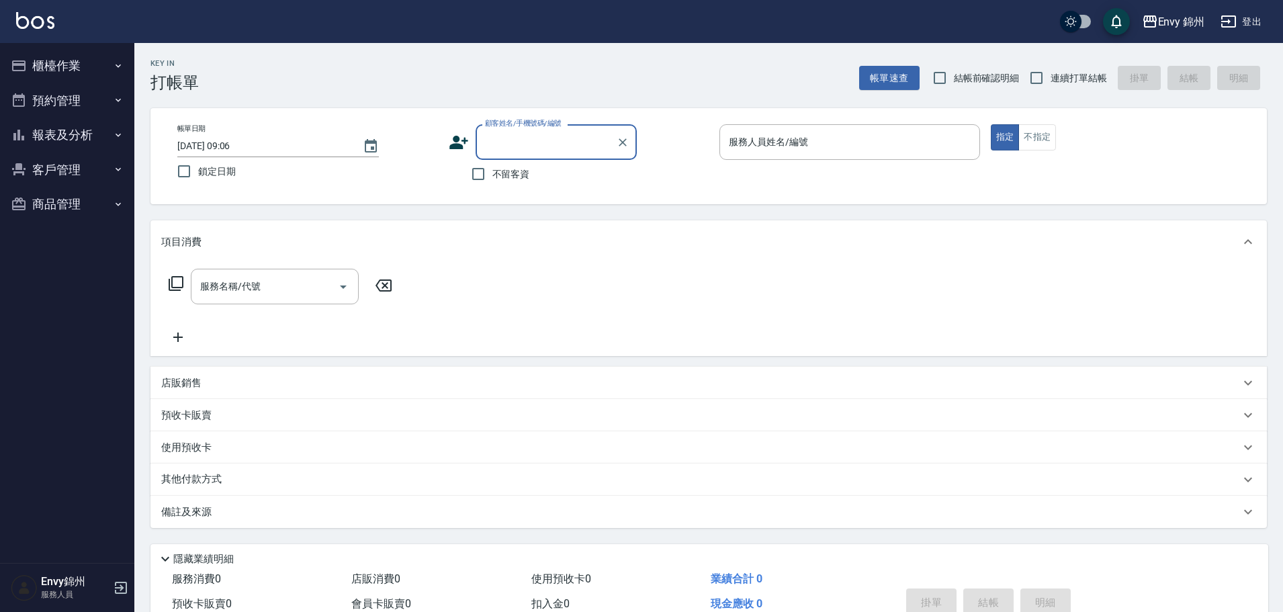
click at [55, 66] on button "櫃檯作業" at bounding box center [67, 65] width 124 height 35
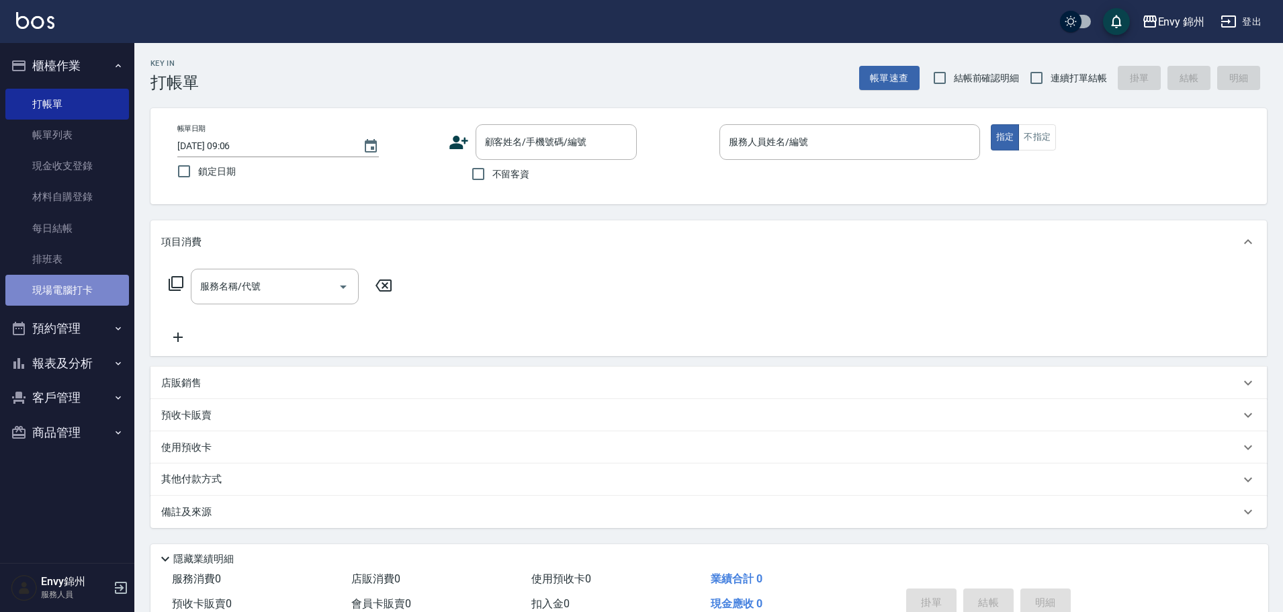
click at [43, 279] on link "現場電腦打卡" at bounding box center [67, 290] width 124 height 31
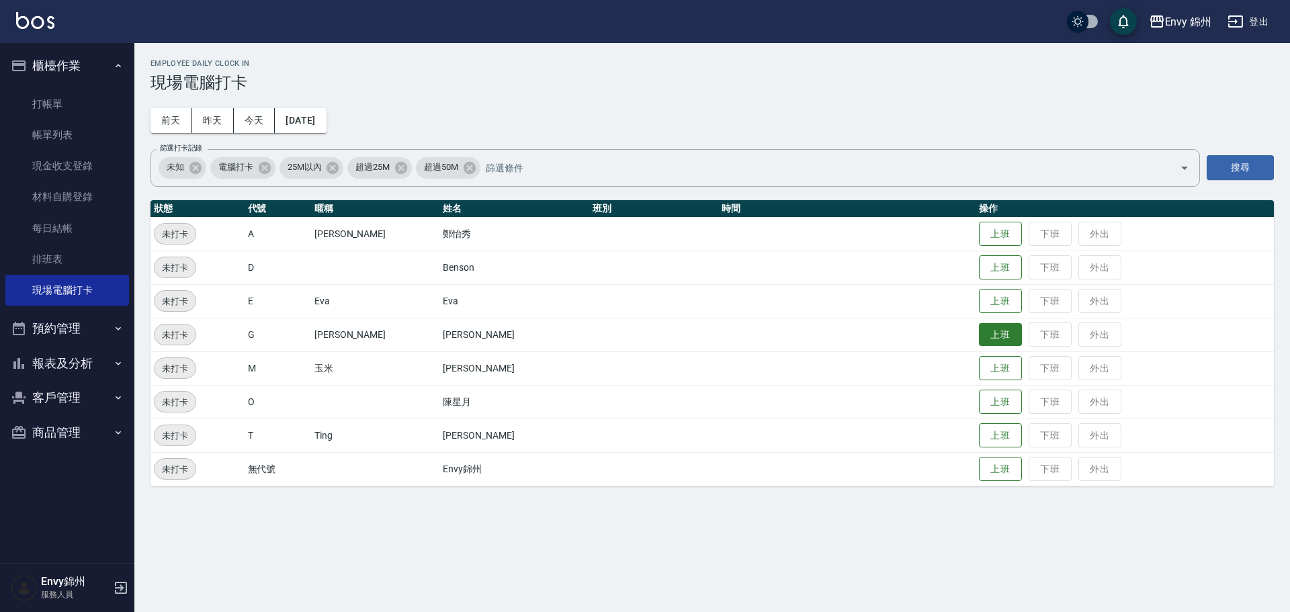
click at [979, 333] on button "上班" at bounding box center [1000, 335] width 43 height 24
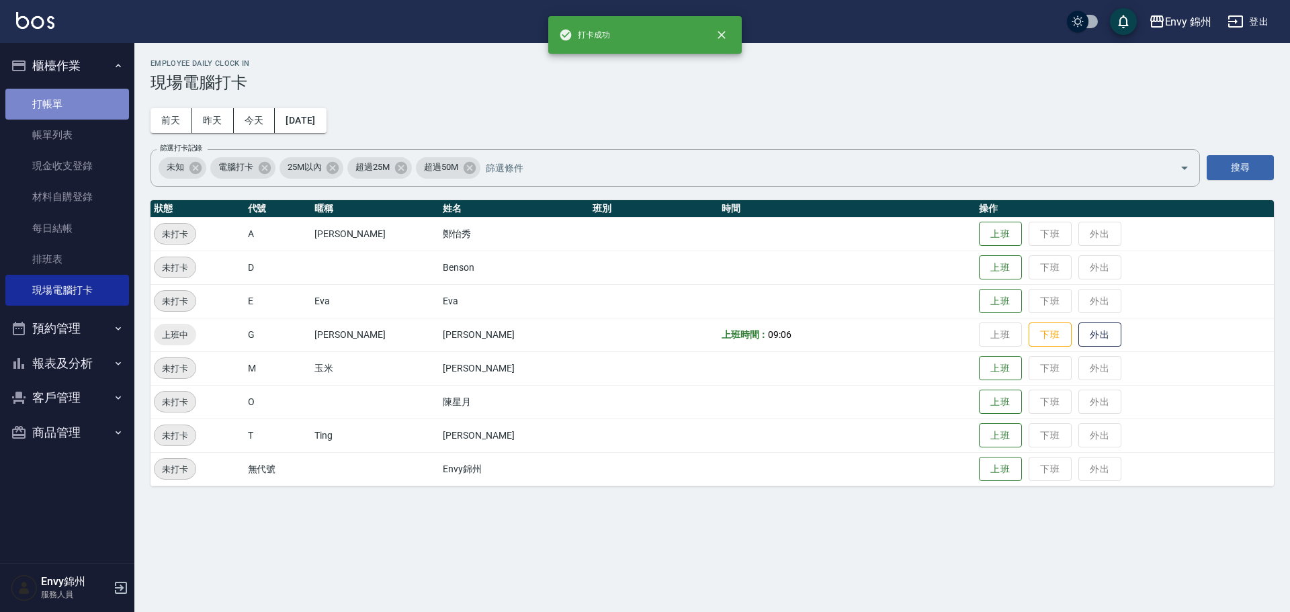
click at [66, 102] on link "打帳單" at bounding box center [67, 104] width 124 height 31
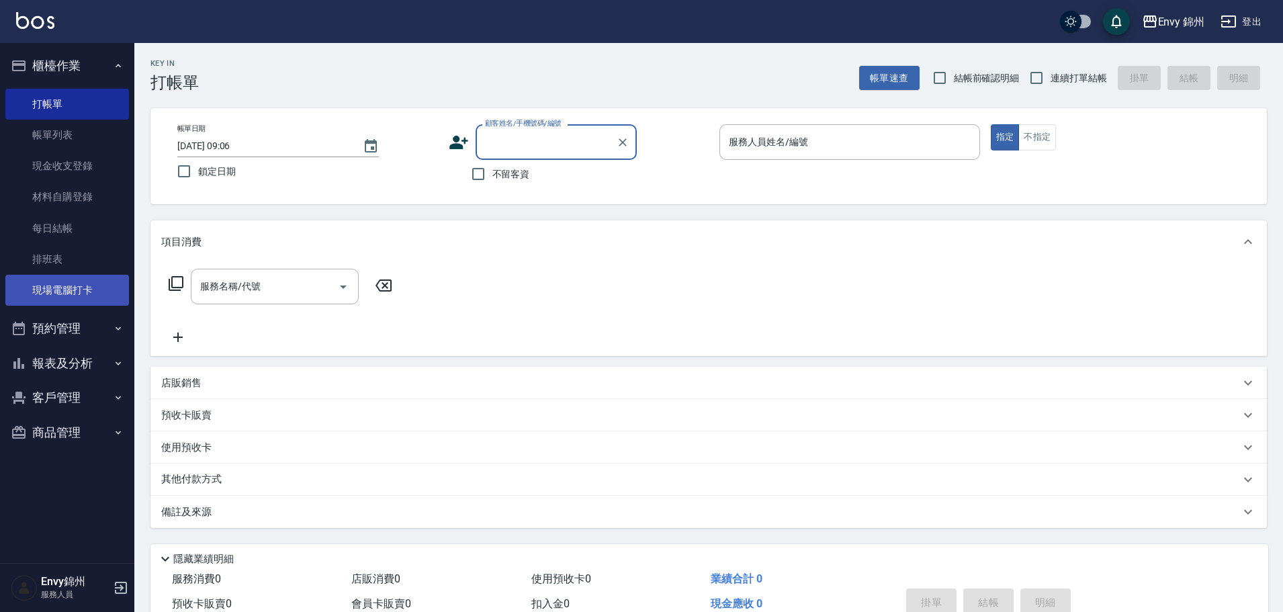
click at [89, 285] on link "現場電腦打卡" at bounding box center [67, 290] width 124 height 31
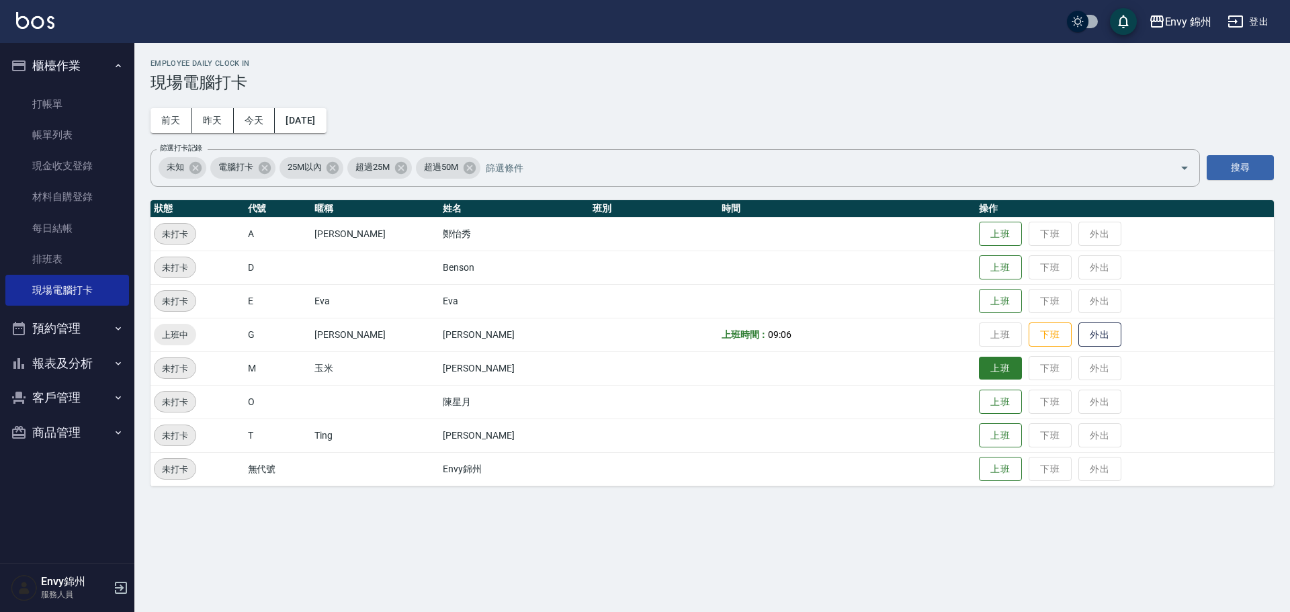
click at [979, 368] on button "上班" at bounding box center [1000, 369] width 43 height 24
click at [979, 397] on button "上班" at bounding box center [1000, 402] width 43 height 24
